Goal: Task Accomplishment & Management: Manage account settings

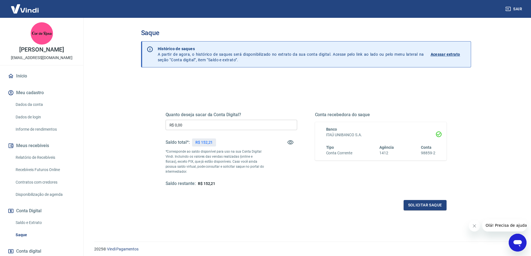
click at [187, 123] on input "R$ 0,00" at bounding box center [232, 125] width 132 height 10
type input "R$ 152,00"
click at [427, 206] on button "Solicitar saque" at bounding box center [425, 205] width 43 height 10
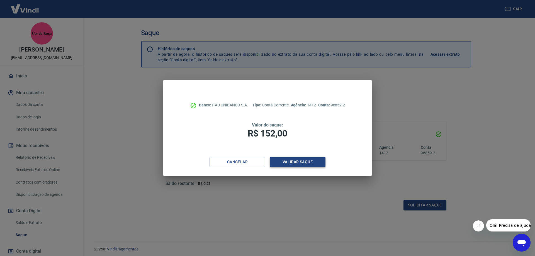
click at [296, 161] on button "Validar saque" at bounding box center [298, 162] width 56 height 10
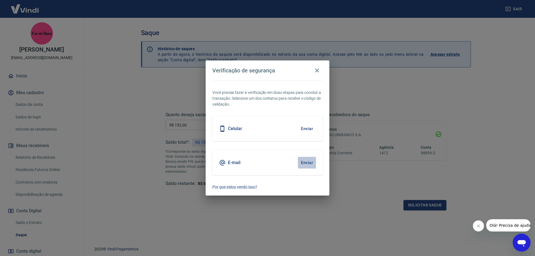
click at [308, 163] on button "Enviar" at bounding box center [307, 163] width 18 height 12
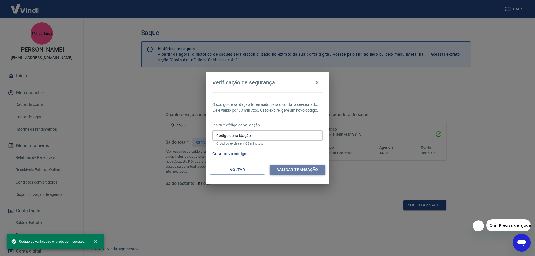
click at [305, 170] on button "Validar transação" at bounding box center [298, 170] width 56 height 10
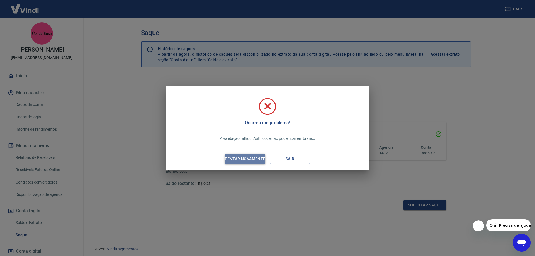
click at [256, 159] on div "Tentar novamente" at bounding box center [245, 159] width 54 height 7
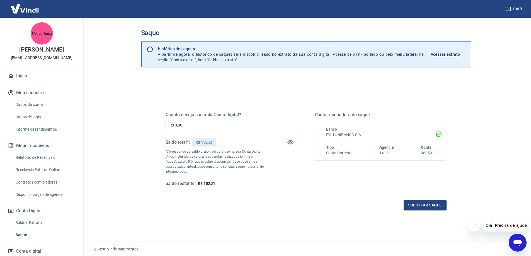
click at [191, 125] on input "R$ 0,00" at bounding box center [232, 125] width 132 height 10
type input "R$ 152,00"
click at [426, 205] on button "Solicitar saque" at bounding box center [425, 205] width 43 height 10
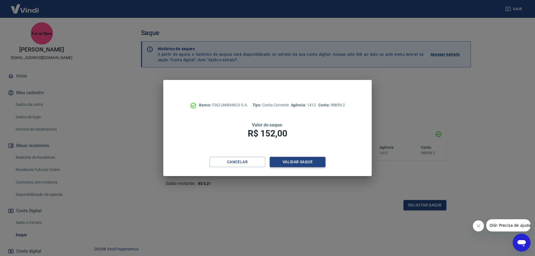
click at [301, 162] on button "Validar saque" at bounding box center [298, 162] width 56 height 10
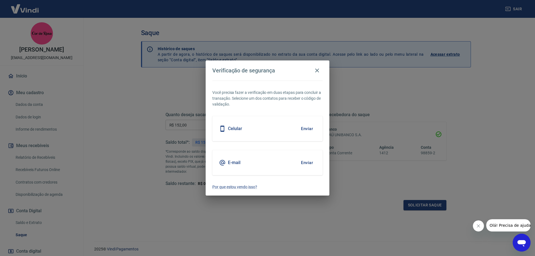
click at [310, 161] on button "Enviar" at bounding box center [307, 163] width 18 height 12
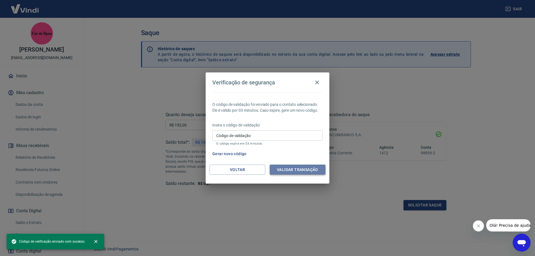
click at [301, 168] on button "Validar transação" at bounding box center [298, 170] width 56 height 10
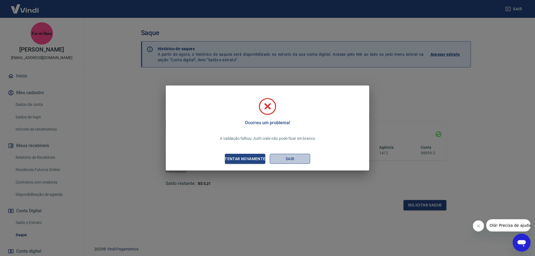
click at [291, 159] on button "Sair" at bounding box center [290, 159] width 40 height 10
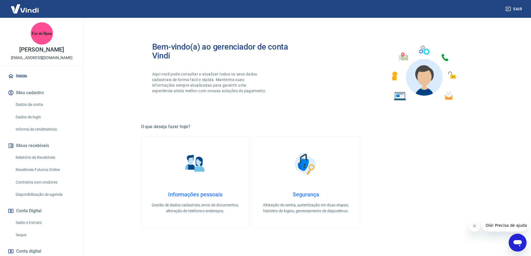
click at [23, 74] on link "Início" at bounding box center [42, 76] width 70 height 12
click at [35, 221] on link "Saldo e Extrato" at bounding box center [44, 222] width 63 height 11
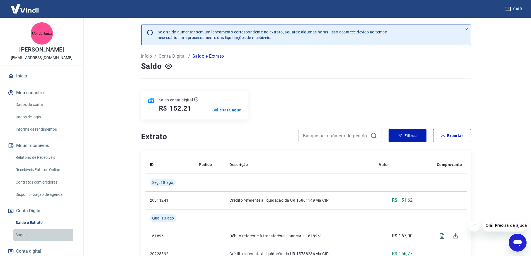
click at [21, 234] on link "Saque" at bounding box center [44, 234] width 63 height 11
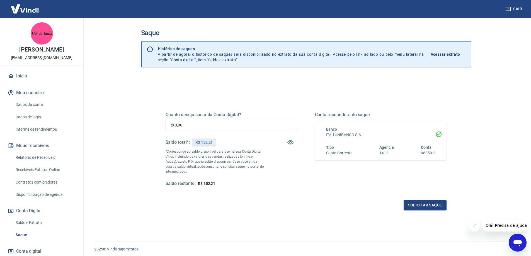
click at [193, 123] on input "R$ 0,00" at bounding box center [232, 125] width 132 height 10
type input "R$ 152,00"
click at [429, 205] on button "Solicitar saque" at bounding box center [425, 205] width 43 height 10
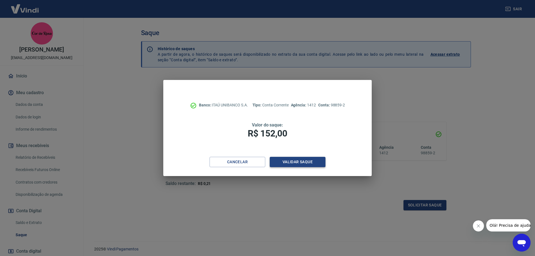
click at [296, 162] on button "Validar saque" at bounding box center [298, 162] width 56 height 10
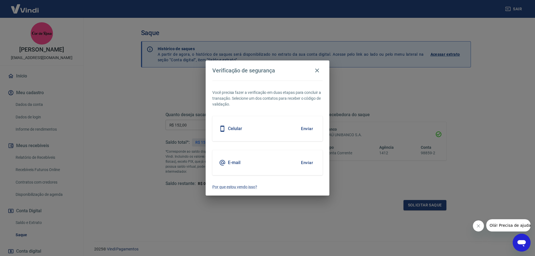
click at [307, 162] on button "Enviar" at bounding box center [307, 163] width 18 height 12
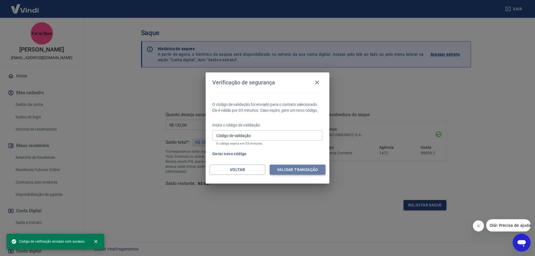
click at [303, 168] on button "Validar transação" at bounding box center [298, 170] width 56 height 10
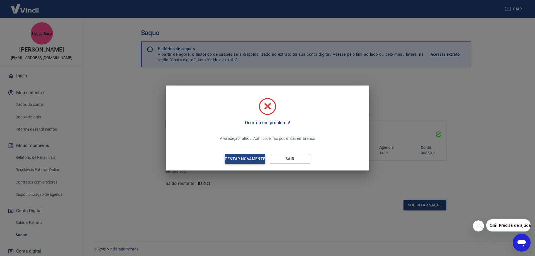
click at [257, 159] on div "Tentar novamente" at bounding box center [245, 159] width 54 height 7
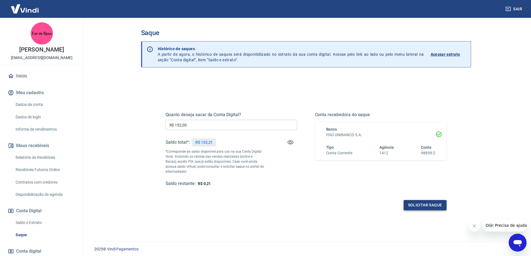
click at [434, 204] on button "Solicitar saque" at bounding box center [425, 205] width 43 height 10
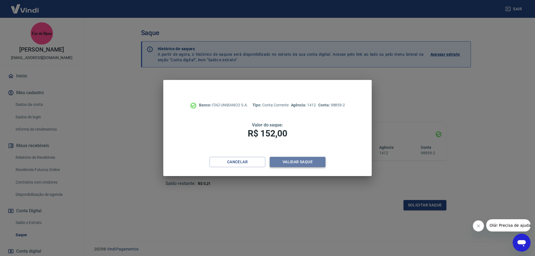
click at [295, 161] on button "Validar saque" at bounding box center [298, 162] width 56 height 10
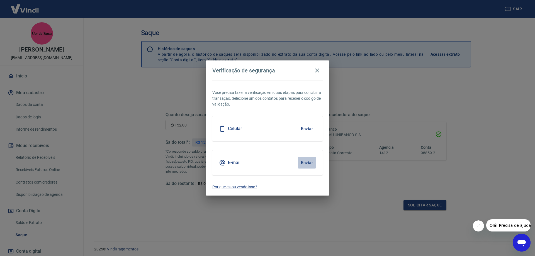
click at [306, 162] on button "Enviar" at bounding box center [307, 163] width 18 height 12
click at [318, 70] on icon "button" at bounding box center [317, 71] width 4 height 4
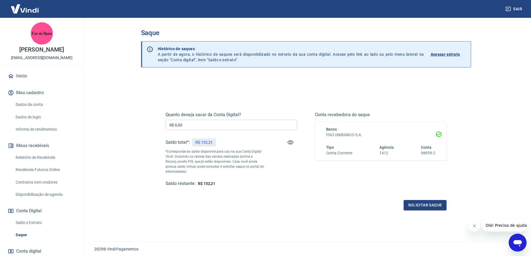
click at [190, 126] on input "R$ 0,00" at bounding box center [232, 125] width 132 height 10
type input "R$ 152,00"
click at [423, 205] on button "Solicitar saque" at bounding box center [425, 205] width 43 height 10
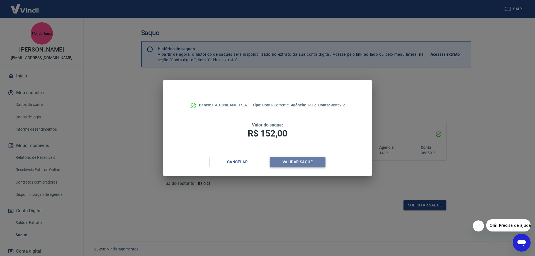
click at [293, 162] on button "Validar saque" at bounding box center [298, 162] width 56 height 10
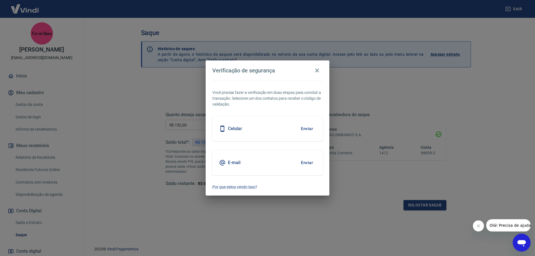
click at [308, 162] on button "Enviar" at bounding box center [307, 163] width 18 height 12
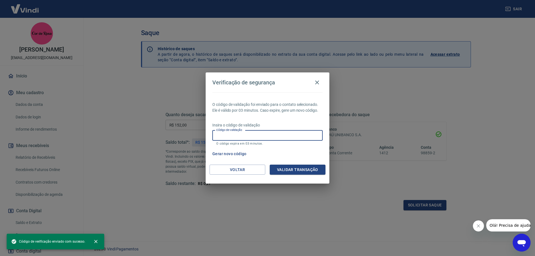
click at [245, 137] on input "Código de validação" at bounding box center [267, 135] width 110 height 10
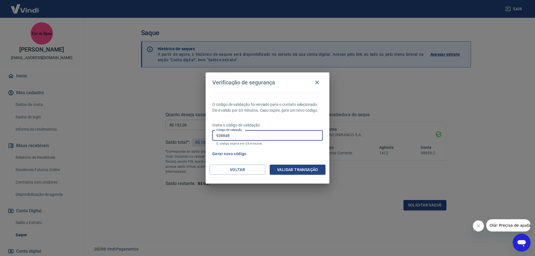
type input "938848"
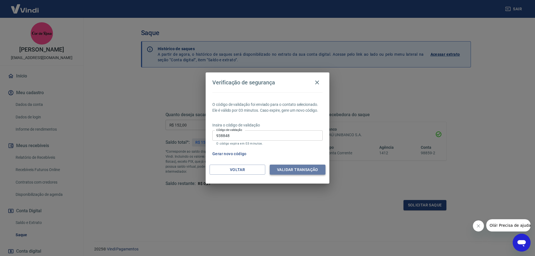
click at [313, 168] on button "Validar transação" at bounding box center [298, 170] width 56 height 10
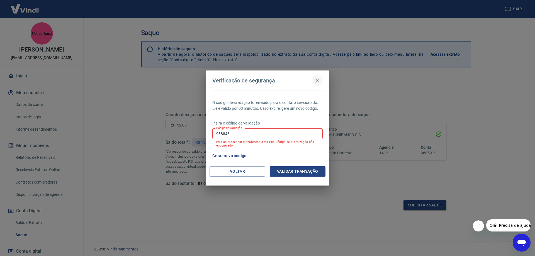
click at [316, 80] on icon "button" at bounding box center [317, 80] width 7 height 7
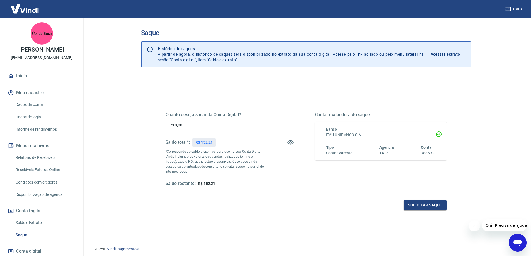
click at [186, 124] on input "R$ 0,00" at bounding box center [232, 125] width 132 height 10
type input "R$ 152,00"
click at [421, 204] on button "Solicitar saque" at bounding box center [425, 205] width 43 height 10
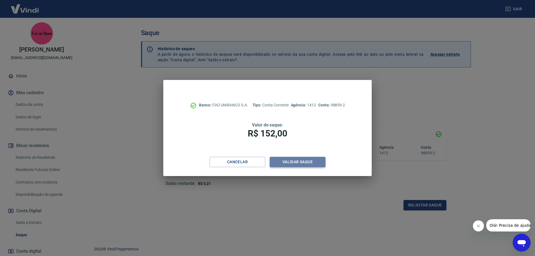
click at [303, 163] on button "Validar saque" at bounding box center [298, 162] width 56 height 10
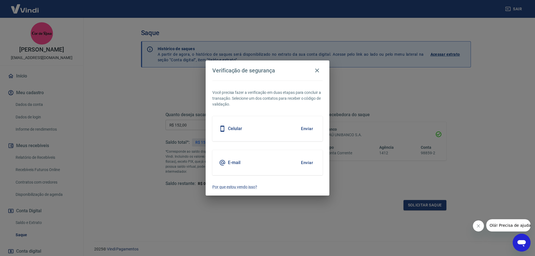
click at [308, 162] on button "Enviar" at bounding box center [307, 163] width 18 height 12
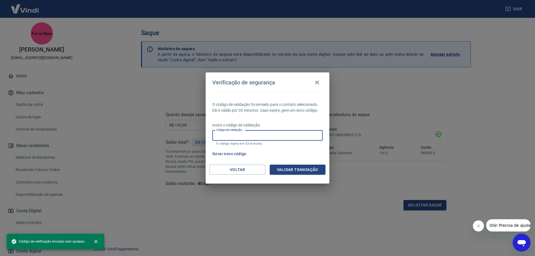
click at [256, 136] on input "Código de validação" at bounding box center [267, 135] width 110 height 10
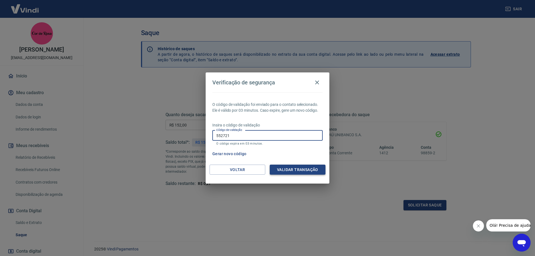
type input "552721"
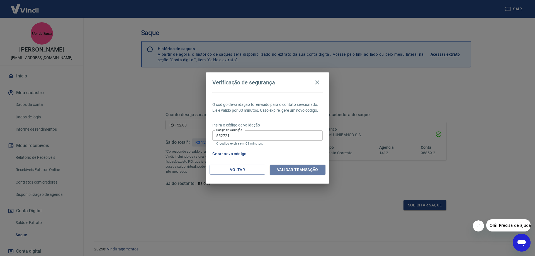
click at [300, 170] on button "Validar transação" at bounding box center [298, 170] width 56 height 10
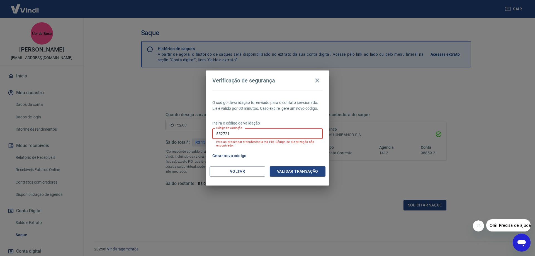
drag, startPoint x: 221, startPoint y: 135, endPoint x: 215, endPoint y: 134, distance: 6.2
click at [215, 134] on input "552721" at bounding box center [267, 133] width 110 height 10
type input "569059"
click at [306, 170] on button "Validar transação" at bounding box center [298, 171] width 56 height 10
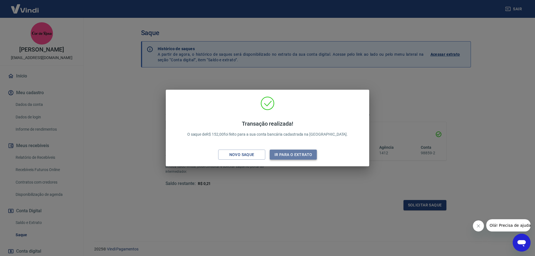
click at [293, 156] on button "Ir para o extrato" at bounding box center [293, 155] width 47 height 10
